Goal: Task Accomplishment & Management: Manage account settings

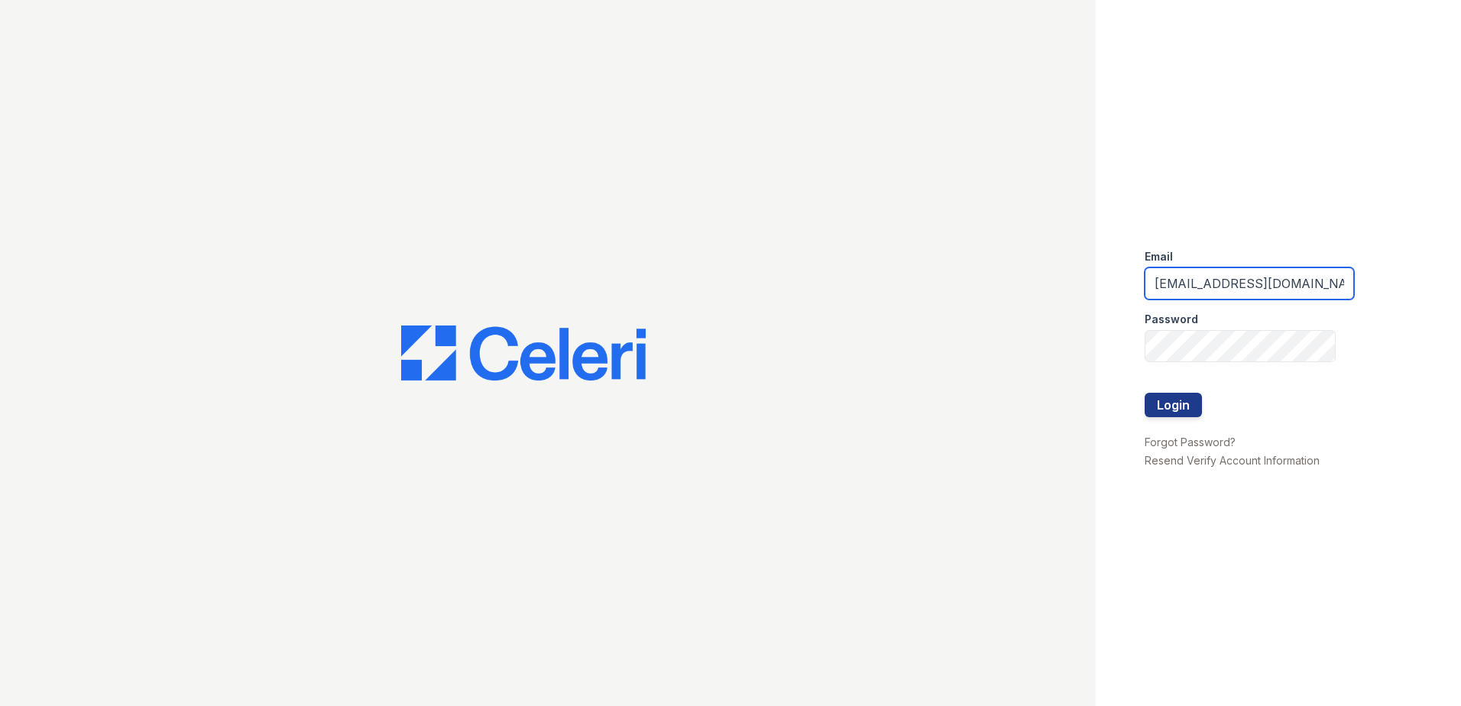
drag, startPoint x: 1287, startPoint y: 281, endPoint x: 1107, endPoint y: 285, distance: 180.3
click at [1107, 285] on div "Email [EMAIL_ADDRESS][DOMAIN_NAME] Password Login Forgot Password? Resend Verif…" at bounding box center [1277, 353] width 365 height 706
type input "[EMAIL_ADDRESS][DOMAIN_NAME]"
click at [1059, 342] on div "Email bfriesner@trinity-pm.com Password Login Forgot Password? Resend Verify Ac…" at bounding box center [730, 353] width 1461 height 706
drag, startPoint x: 1338, startPoint y: 587, endPoint x: 1328, endPoint y: 562, distance: 26.4
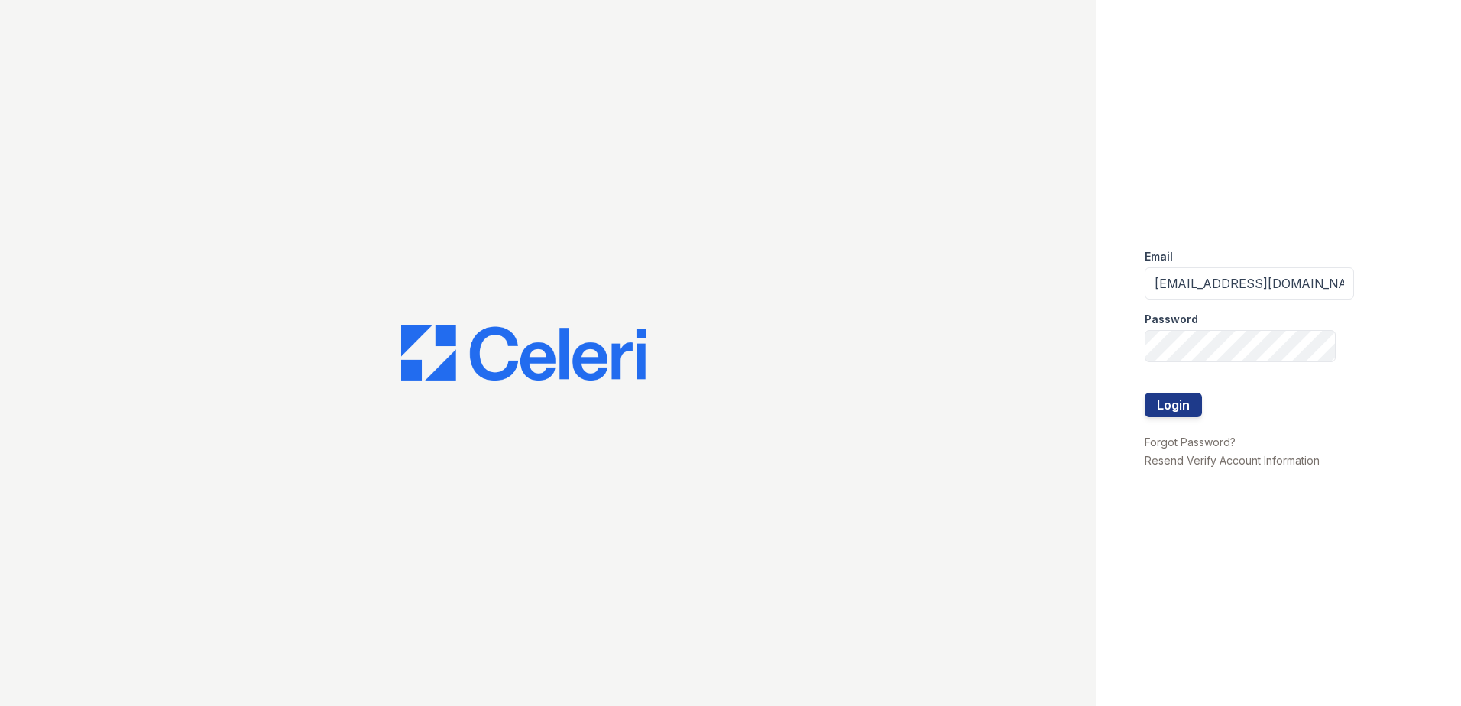
click at [1338, 587] on div "Email bfriesner@trinity-pm.com Password Login Forgot Password? Resend Verify Ac…" at bounding box center [1277, 353] width 365 height 706
click at [1186, 405] on button "Login" at bounding box center [1172, 405] width 57 height 24
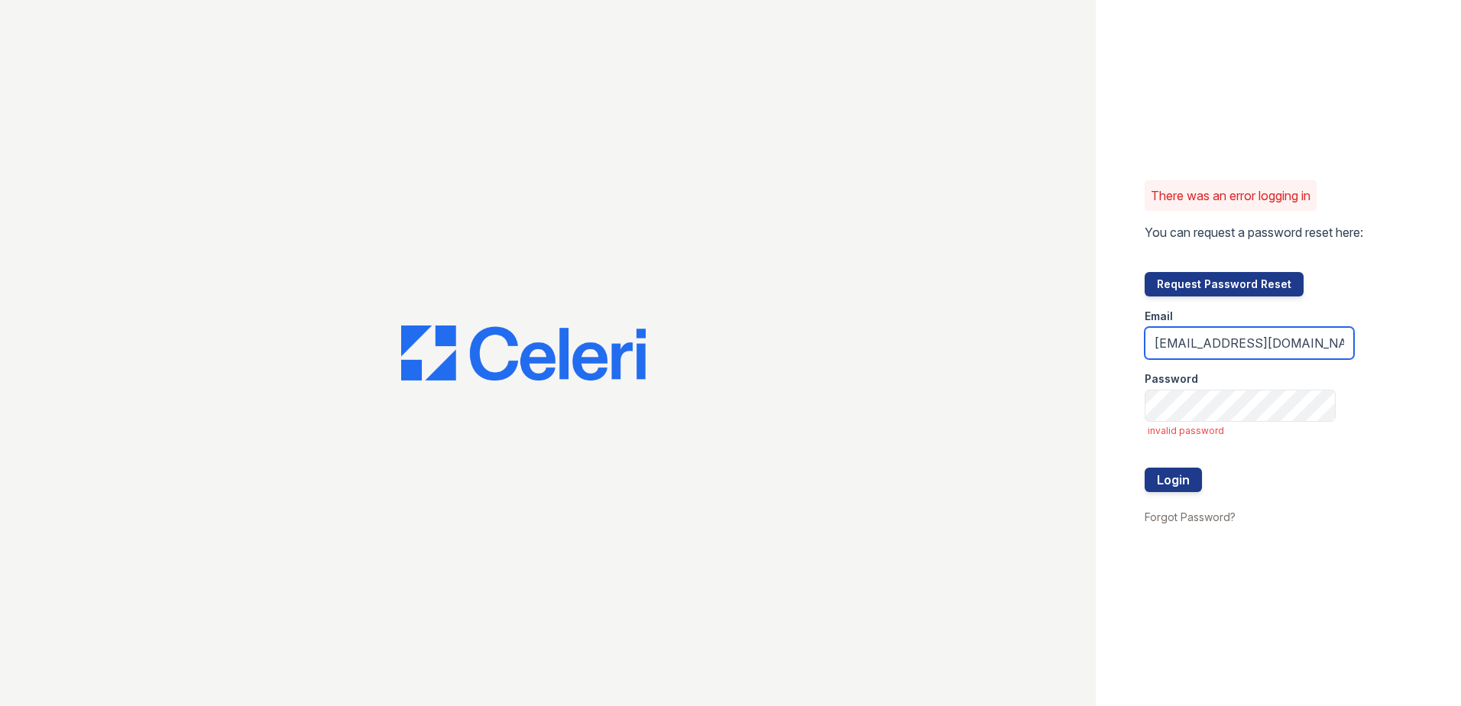
click at [1321, 341] on input "[EMAIL_ADDRESS][DOMAIN_NAME]" at bounding box center [1248, 343] width 209 height 32
type input "bfriesner@trinity-pm"
click at [1348, 485] on div "There was an error logging in You can request a password reset here: Request Pa…" at bounding box center [1277, 353] width 365 height 706
click at [1236, 584] on div "There was an error logging in You can request a password reset here: Request Pa…" at bounding box center [1277, 353] width 365 height 706
click at [1186, 478] on button "Login" at bounding box center [1172, 479] width 57 height 24
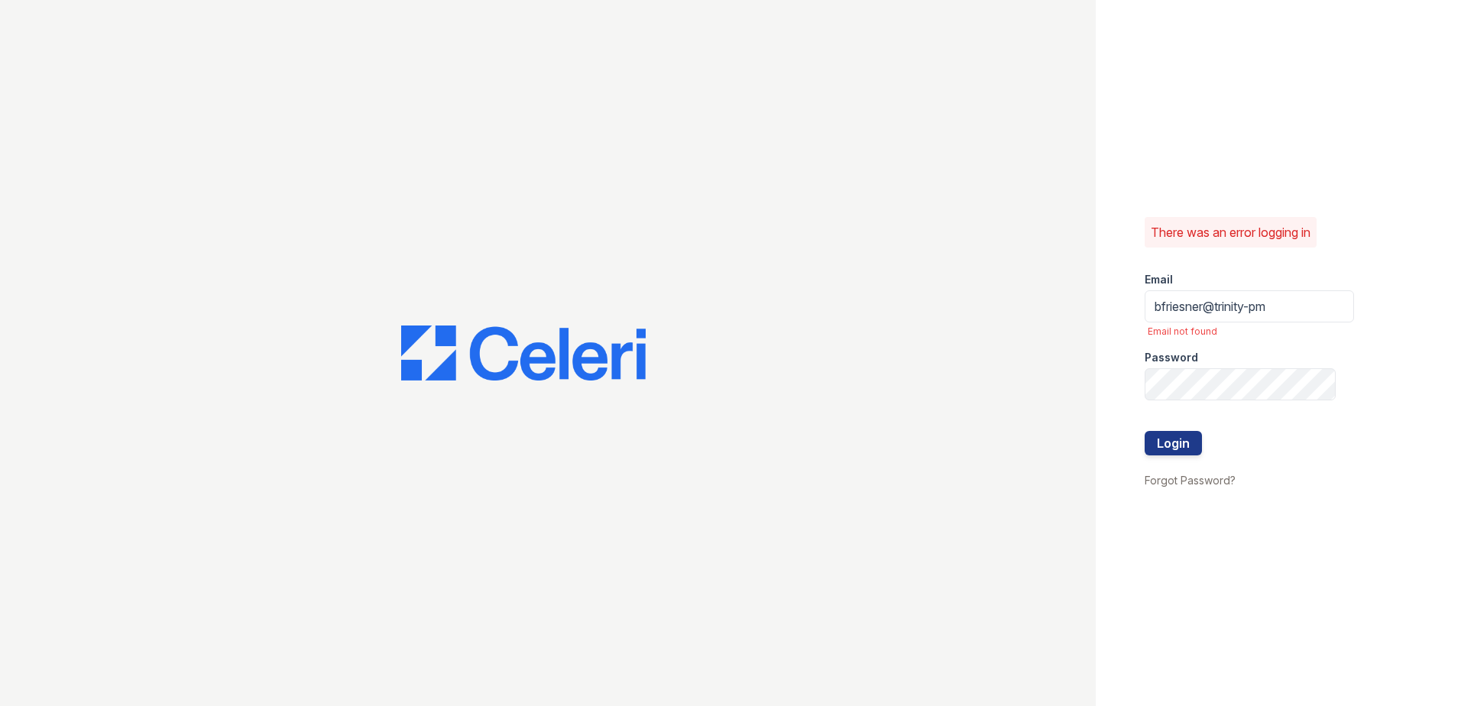
click at [1014, 435] on div at bounding box center [547, 353] width 1095 height 706
click at [1182, 443] on button "Login" at bounding box center [1172, 443] width 57 height 24
click at [1285, 301] on input "bfriesner@trinity-pm" at bounding box center [1248, 306] width 209 height 32
type input "[EMAIL_ADDRESS][DOMAIN_NAME]"
click at [1170, 442] on button "Login" at bounding box center [1172, 443] width 57 height 24
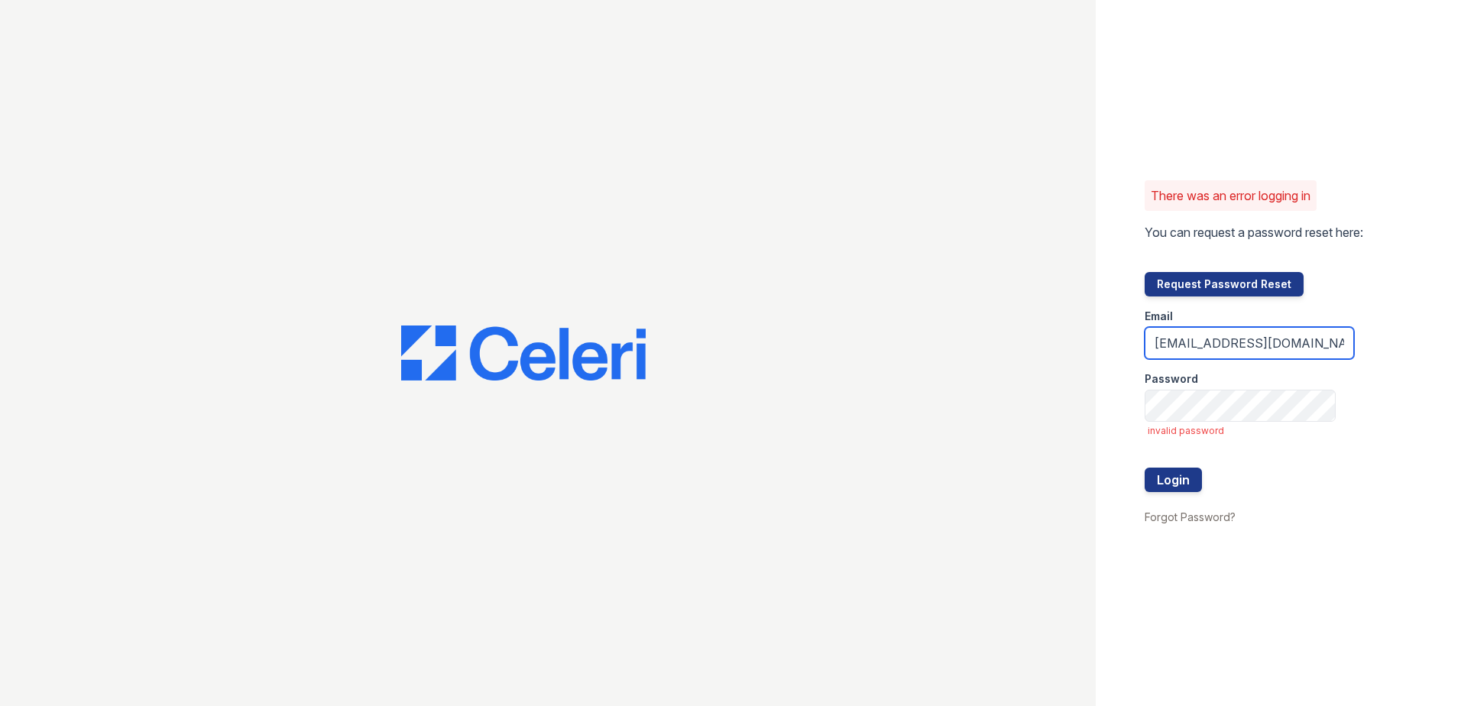
click at [1314, 347] on input "bfriesner@trinity-pm.com" at bounding box center [1248, 343] width 209 height 32
click at [1315, 340] on input "bfriesner@trinity-pm.com" at bounding box center [1248, 343] width 209 height 32
click at [1310, 344] on input "bfriesner@trinity-pm.com" at bounding box center [1248, 343] width 209 height 32
click at [1311, 341] on input "bfriesner@trinity-pm.com" at bounding box center [1248, 343] width 209 height 32
type input "bfriesner@trinity-pm"
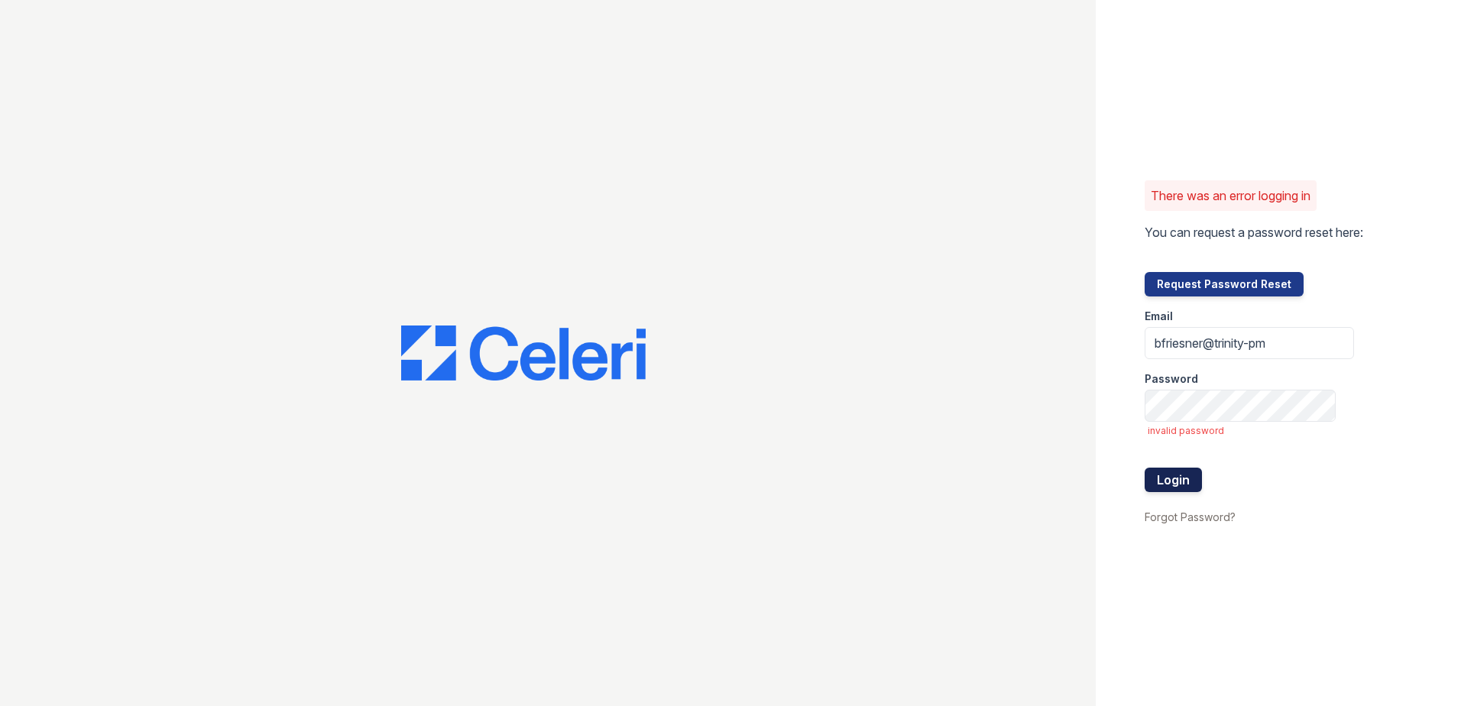
click at [1175, 479] on button "Login" at bounding box center [1172, 479] width 57 height 24
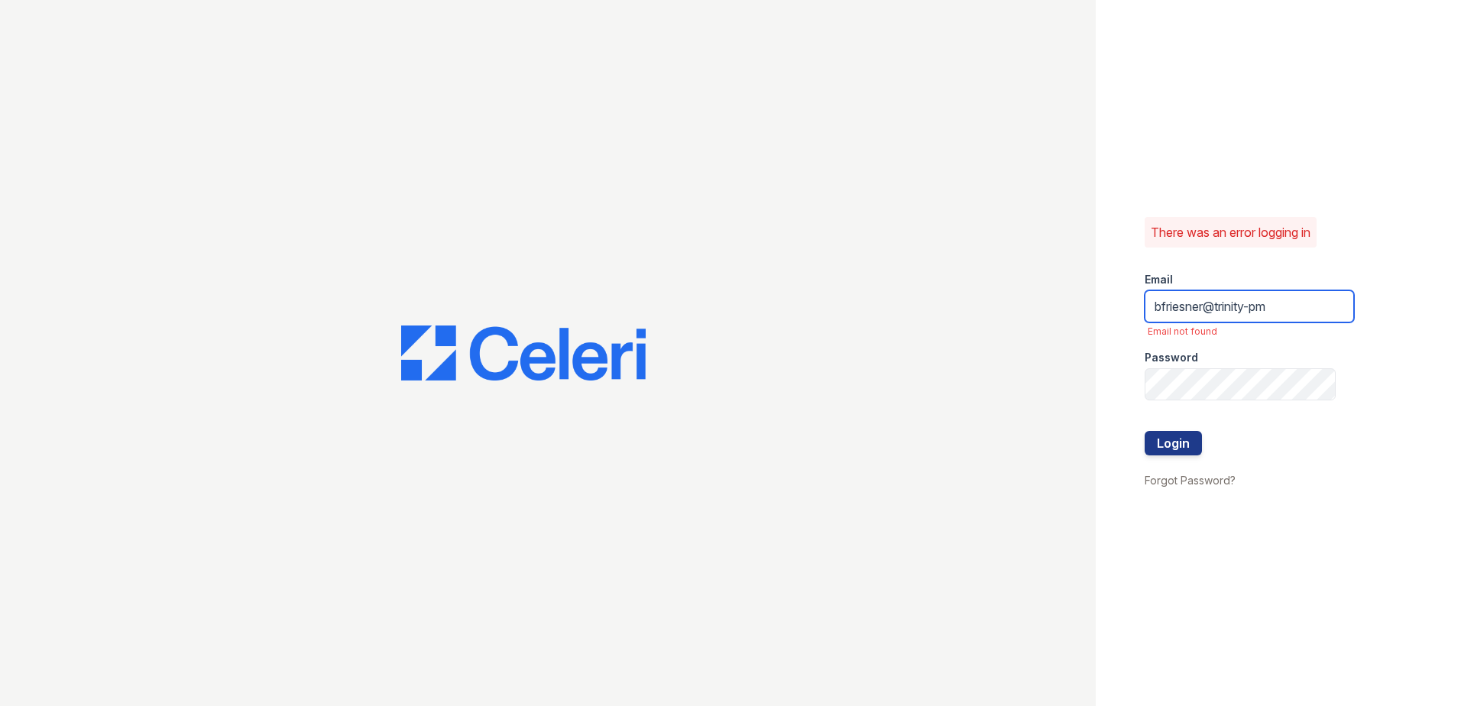
click at [1294, 309] on input "bfriesner@trinity-pm" at bounding box center [1248, 306] width 209 height 32
type input "[EMAIL_ADDRESS][DOMAIN_NAME]"
click at [1189, 443] on button "Login" at bounding box center [1172, 443] width 57 height 24
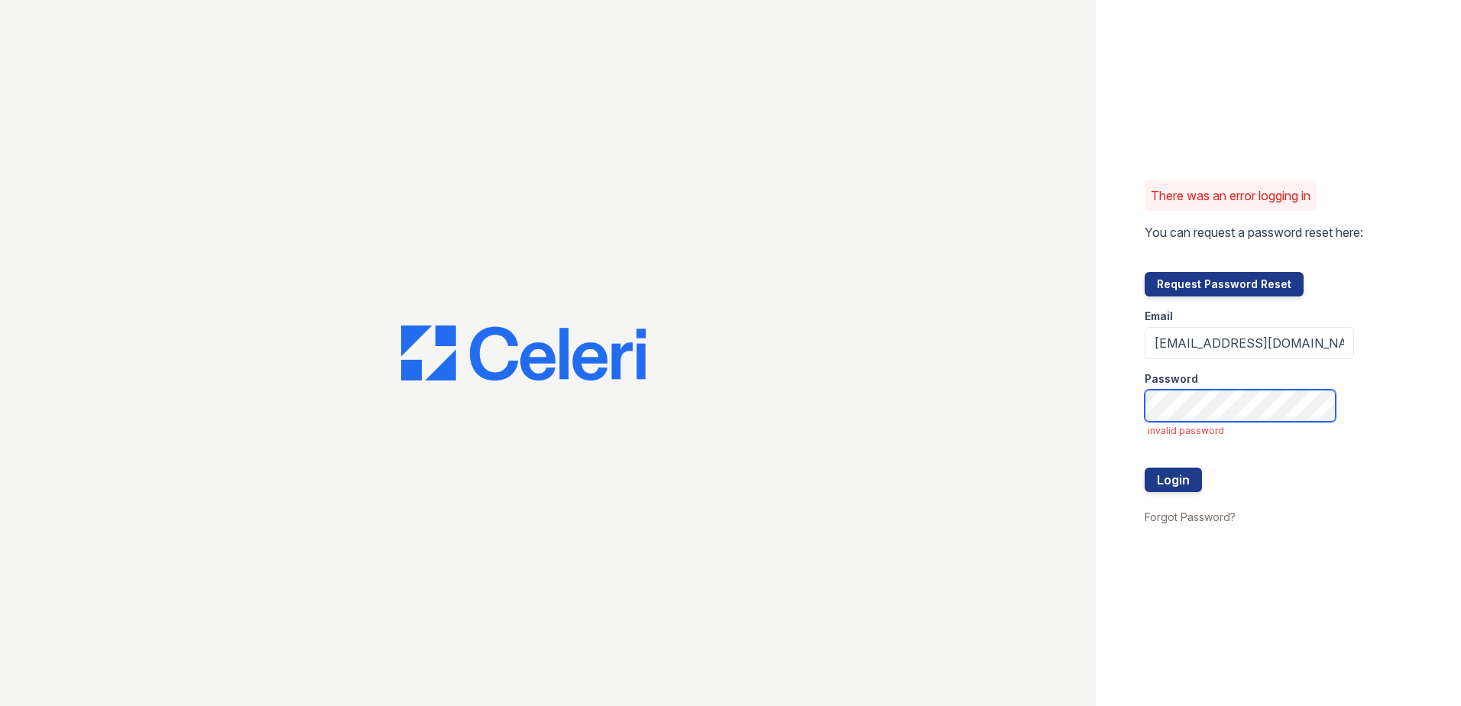
click at [1120, 401] on div "There was an error logging in You can request a password reset here: Request Pa…" at bounding box center [1277, 353] width 365 height 706
click at [1184, 484] on button "Login" at bounding box center [1172, 479] width 57 height 24
drag, startPoint x: 1315, startPoint y: 341, endPoint x: 1079, endPoint y: 322, distance: 236.1
click at [1097, 328] on div "There was an error logging in You can request a password reset here: Request Pa…" at bounding box center [1277, 353] width 365 height 706
type input "erika.torres@trinity-pm.com"
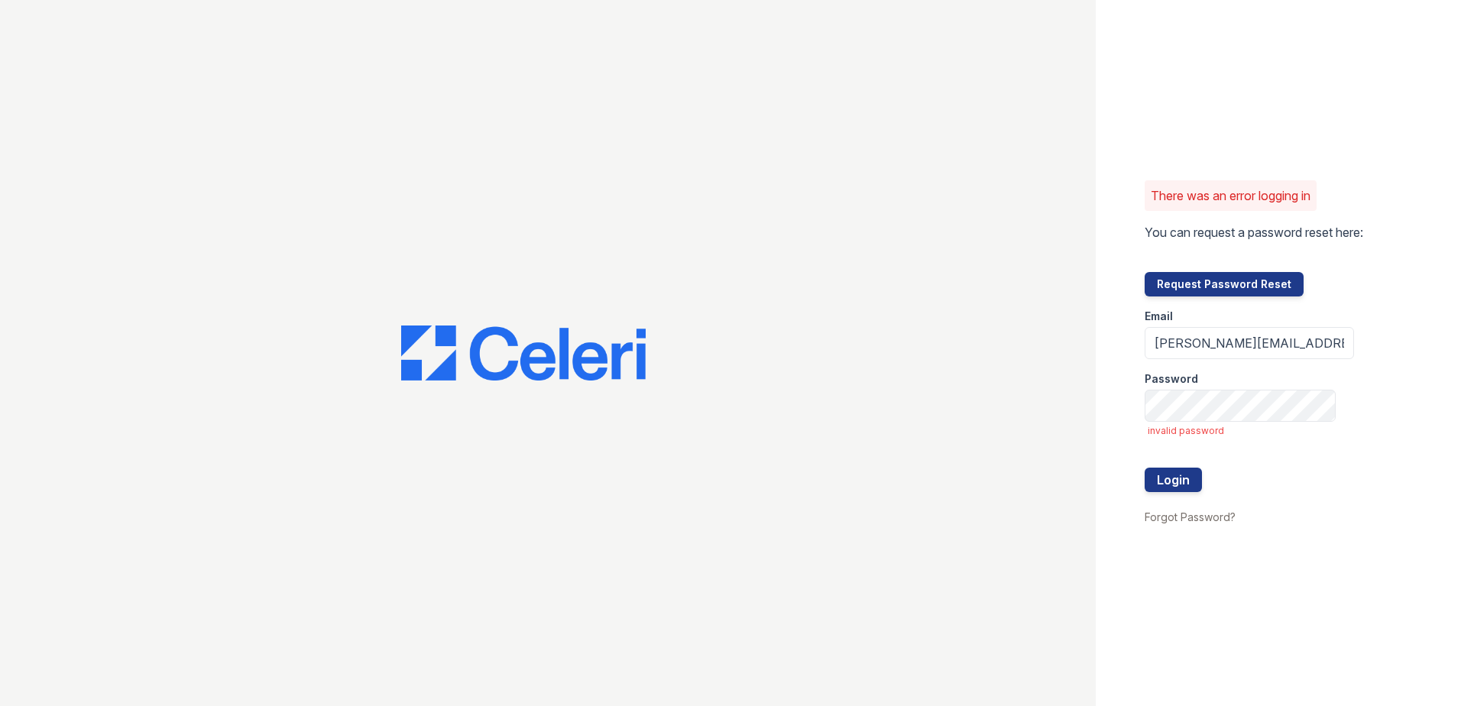
click at [811, 438] on div at bounding box center [547, 353] width 1095 height 706
click at [1164, 476] on button "Login" at bounding box center [1172, 479] width 57 height 24
